Goal: Information Seeking & Learning: Learn about a topic

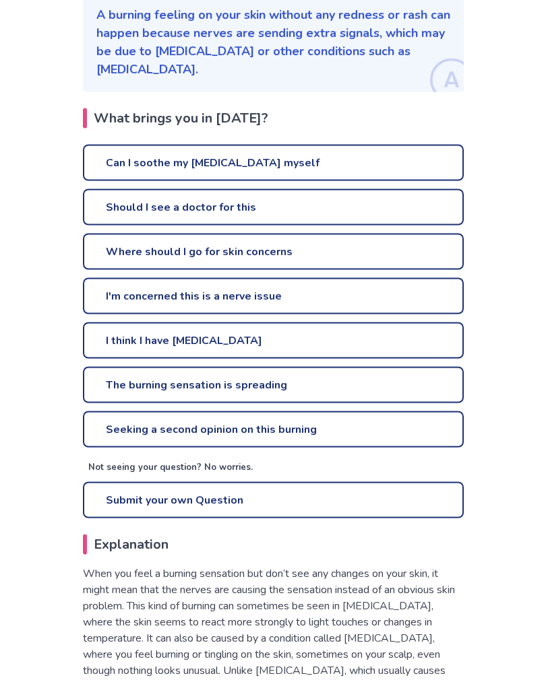
scroll to position [246, 0]
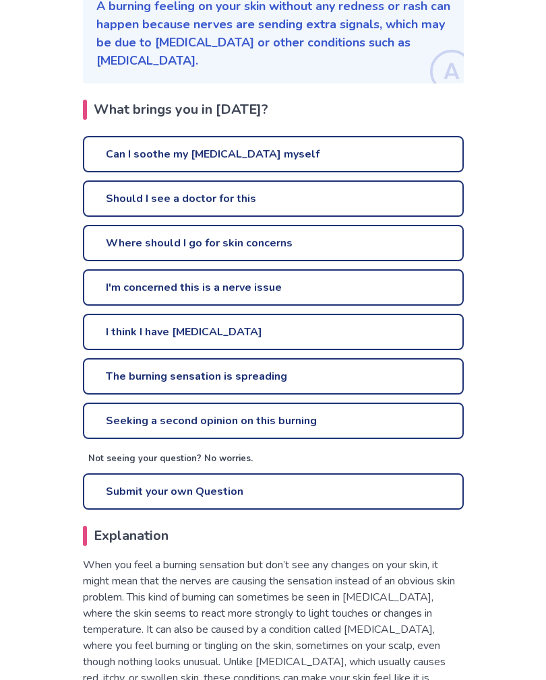
click at [242, 153] on link "Can I soothe my [MEDICAL_DATA] myself" at bounding box center [273, 154] width 381 height 36
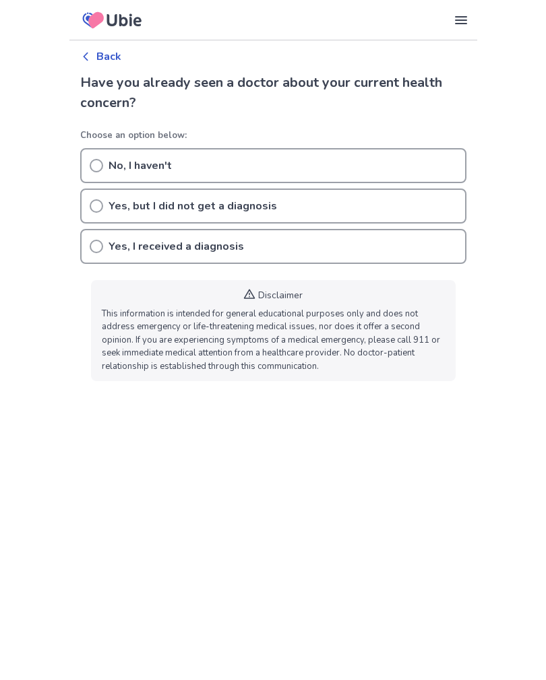
click at [92, 203] on icon at bounding box center [96, 205] width 13 height 13
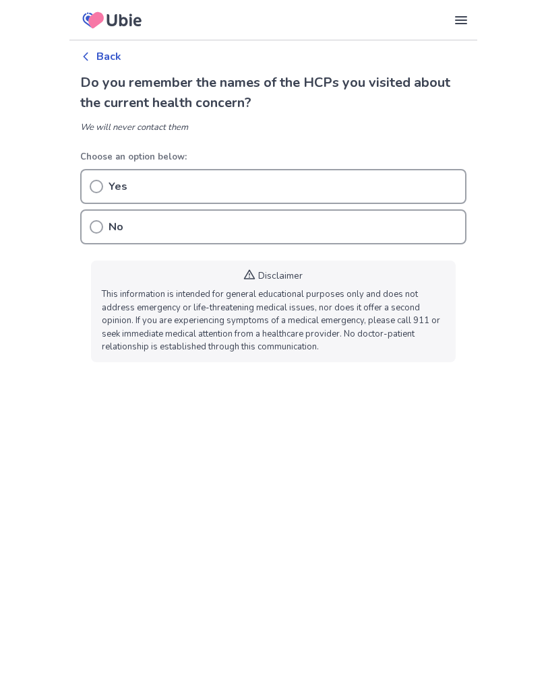
click at [92, 223] on icon at bounding box center [96, 226] width 13 height 13
